Goal: Task Accomplishment & Management: Use online tool/utility

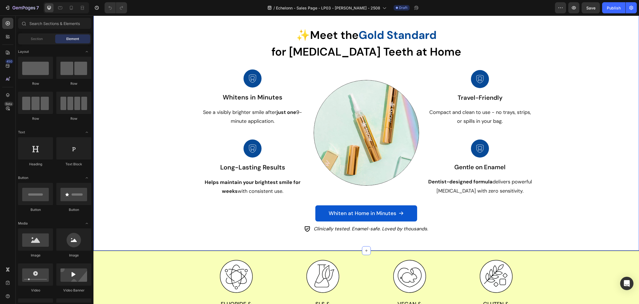
select select "Buy 2 Get 1 Free (Extra-Strength)"
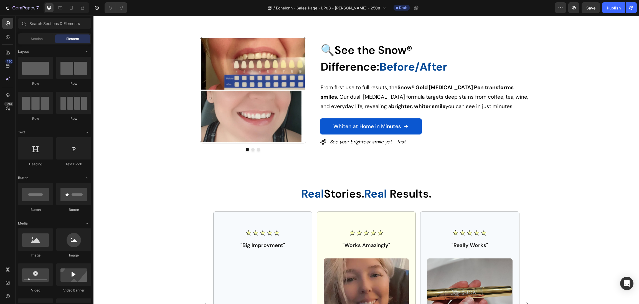
select select "Buy 2 Get 1 Free (Extra-Strength)"
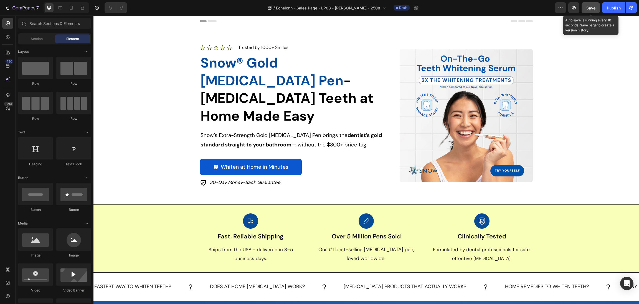
click at [594, 6] on span "Save" at bounding box center [591, 8] width 9 height 5
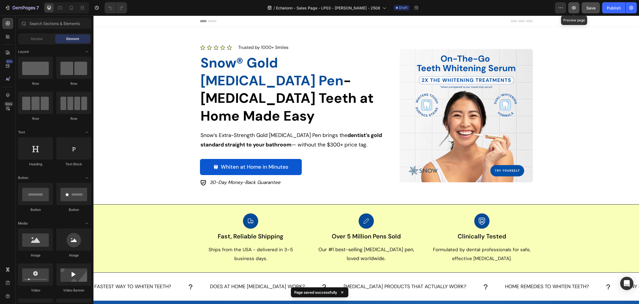
click at [572, 10] on icon "button" at bounding box center [574, 8] width 6 height 6
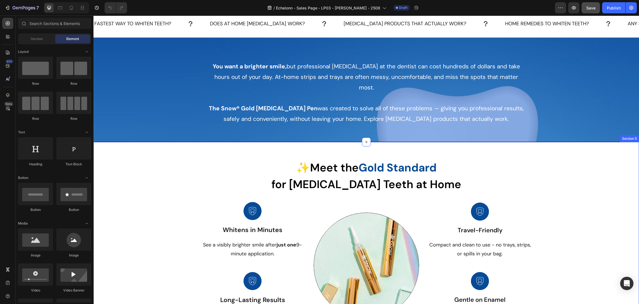
select select "Buy 2 Get 1 Free (Extra-Strength)"
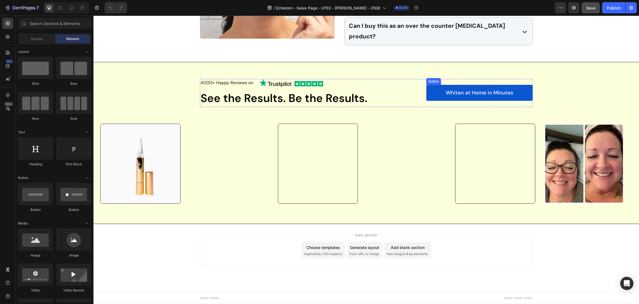
scroll to position [1758, 0]
